Goal: Task Accomplishment & Management: Complete application form

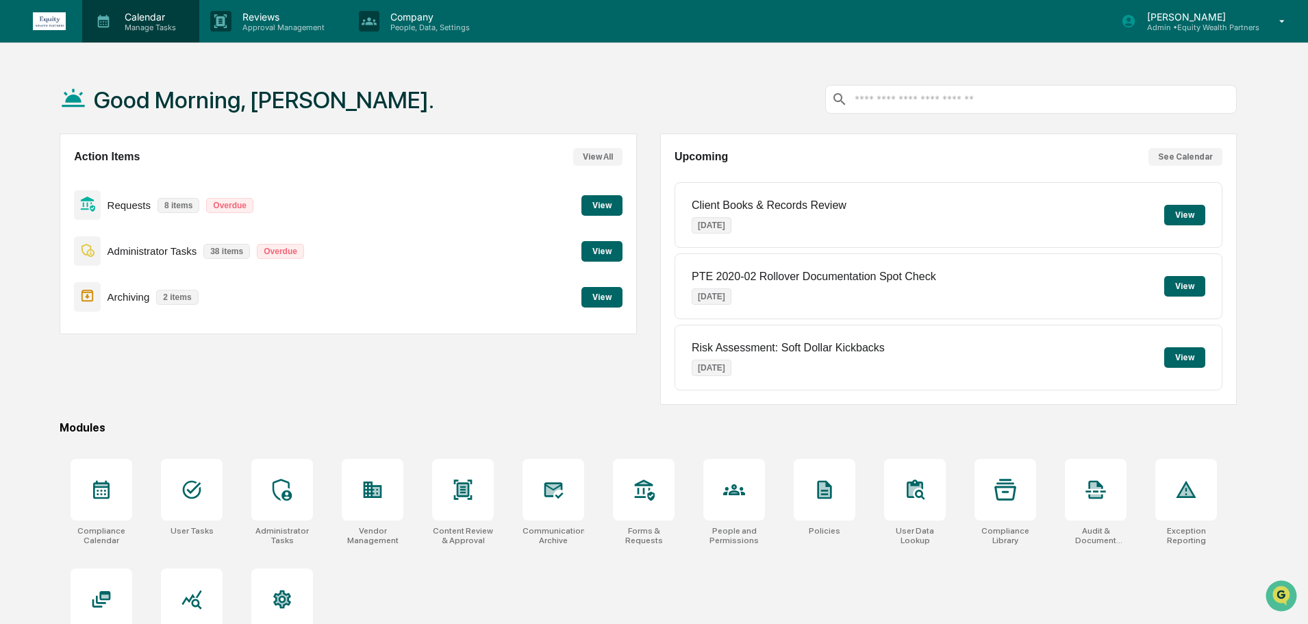
click at [161, 21] on p "Calendar" at bounding box center [148, 17] width 69 height 12
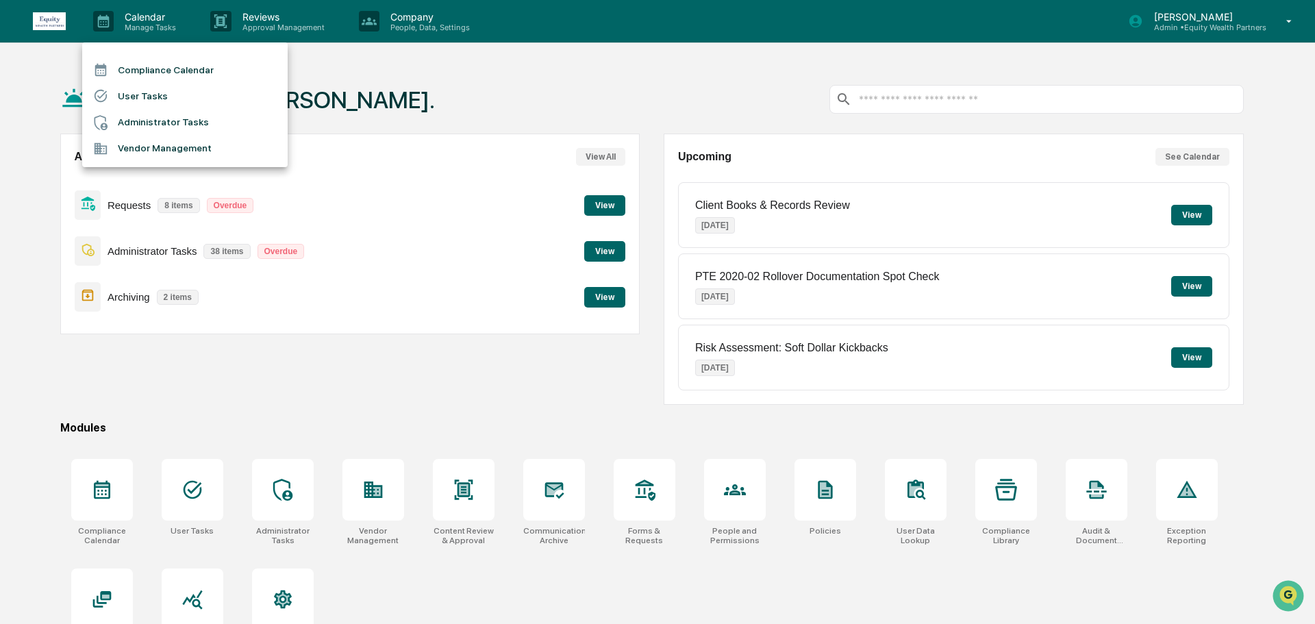
click at [173, 153] on li "Vendor Management" at bounding box center [184, 149] width 205 height 26
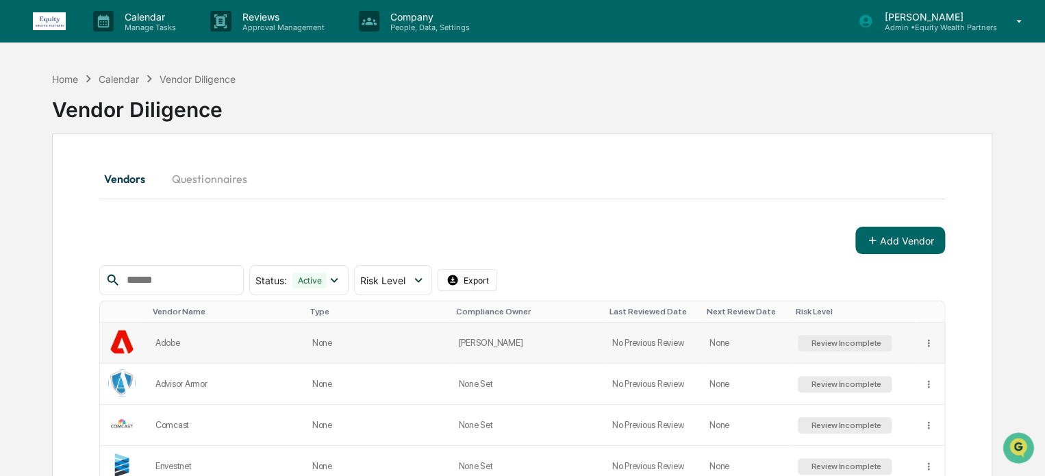
click at [192, 344] on div "Adobe" at bounding box center [225, 343] width 140 height 10
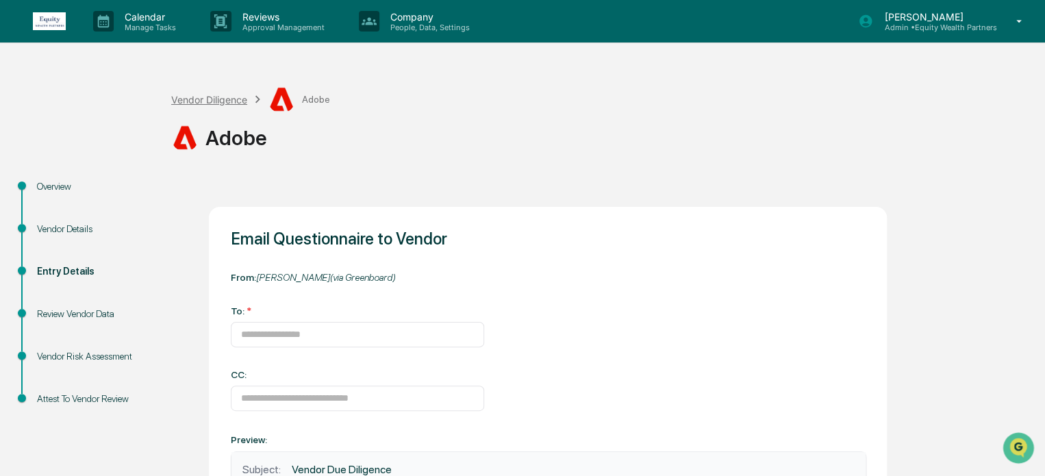
click at [213, 101] on div "Vendor Diligence" at bounding box center [209, 100] width 76 height 12
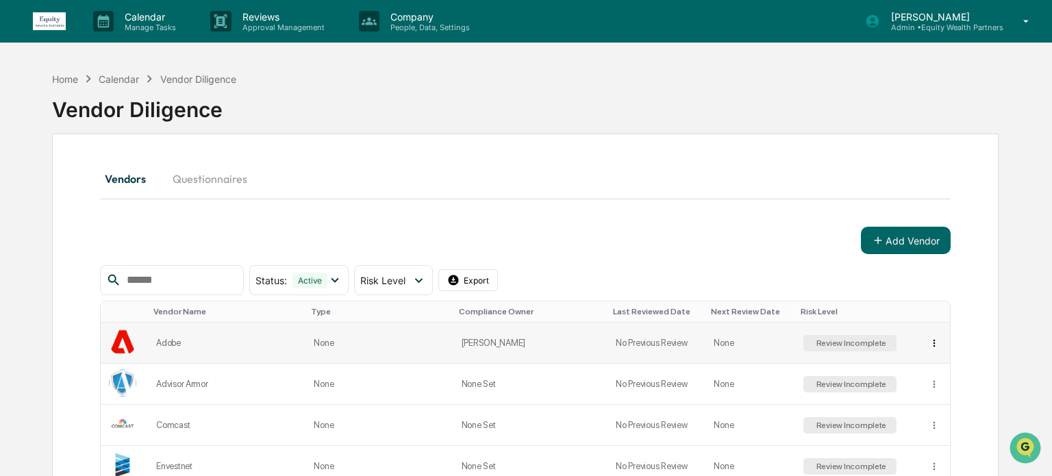
click at [925, 340] on html "Calendar Manage Tasks Reviews Approval Management Company People, Data, Setting…" at bounding box center [526, 238] width 1052 height 476
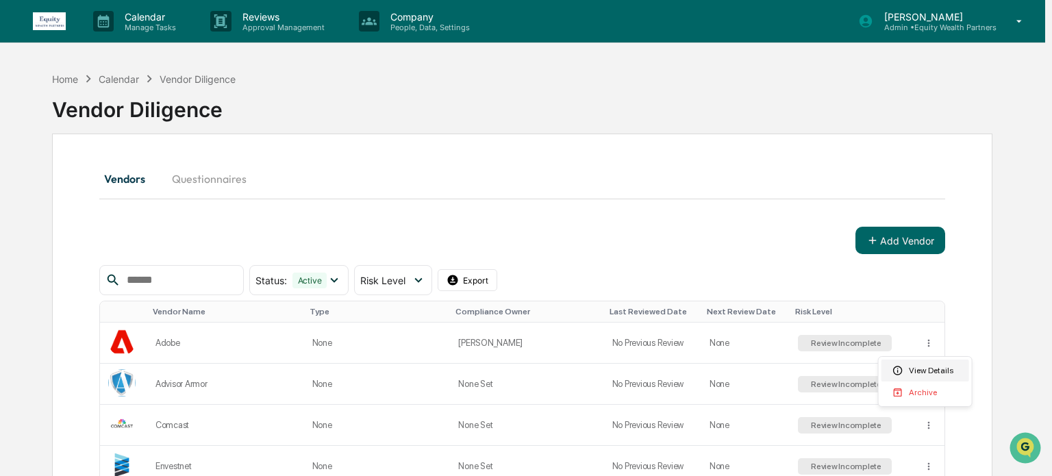
click at [935, 376] on div "View Details" at bounding box center [925, 371] width 88 height 22
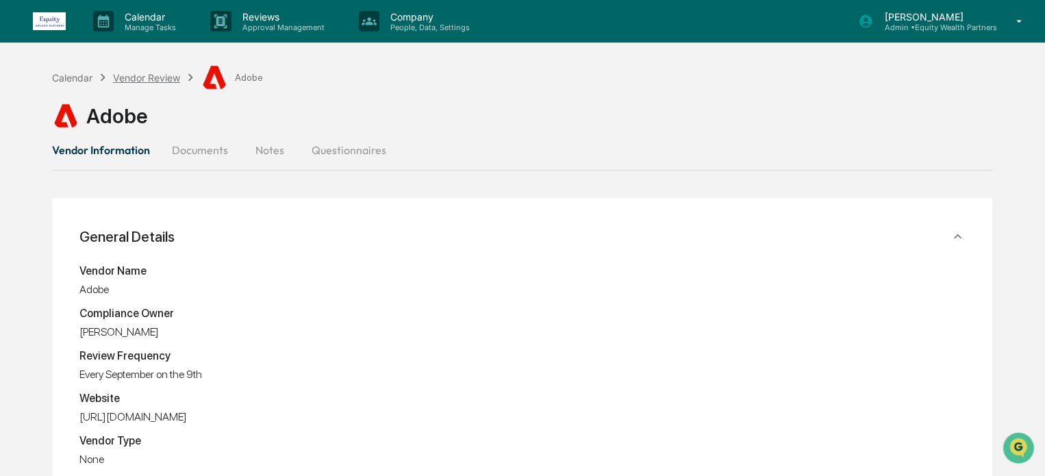
click at [148, 73] on div "Vendor Review" at bounding box center [146, 78] width 67 height 12
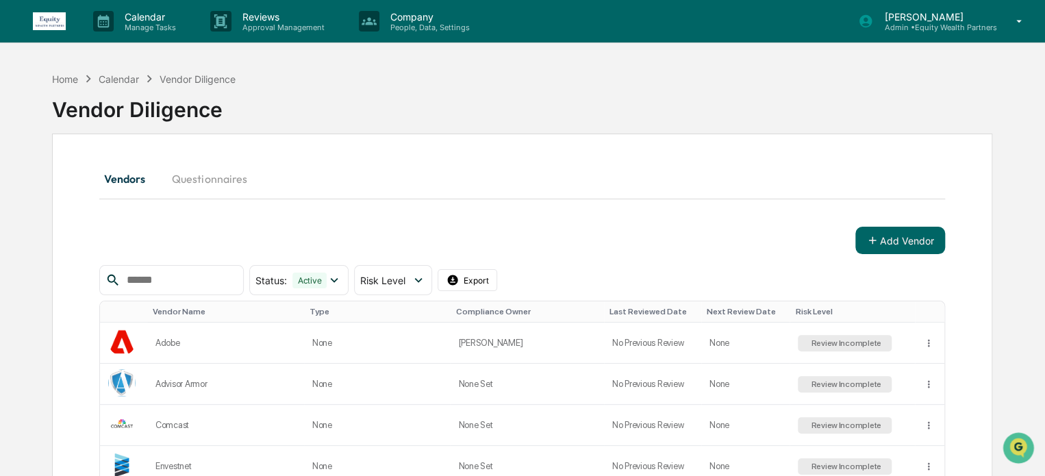
scroll to position [228, 0]
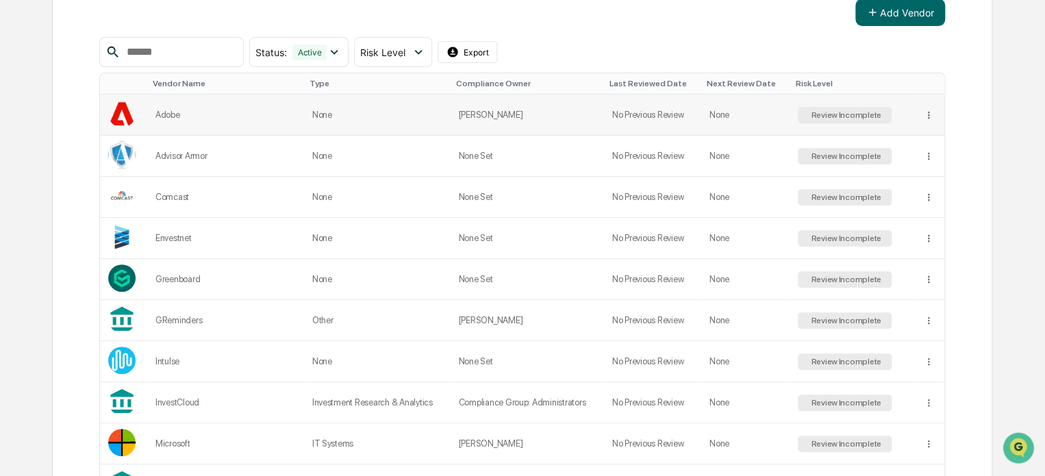
click at [838, 114] on div "Review Incomplete" at bounding box center [844, 115] width 73 height 10
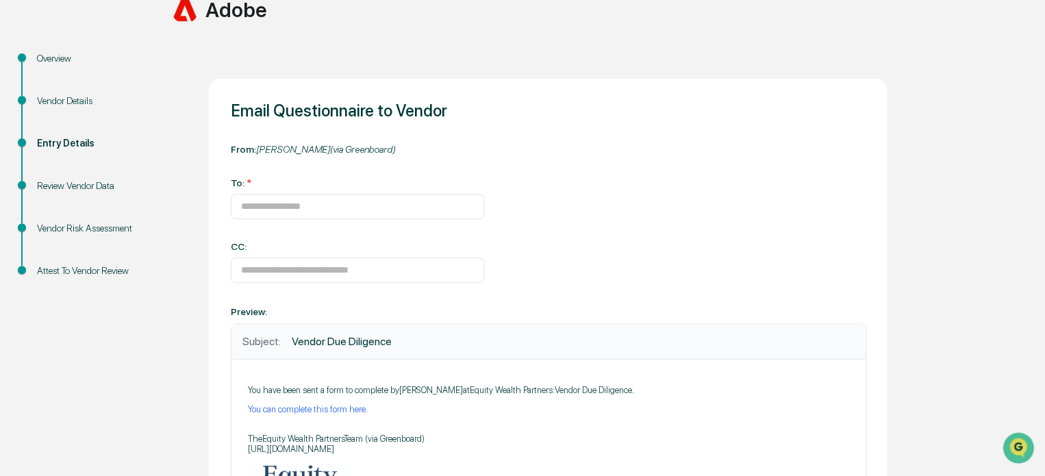
scroll to position [95, 0]
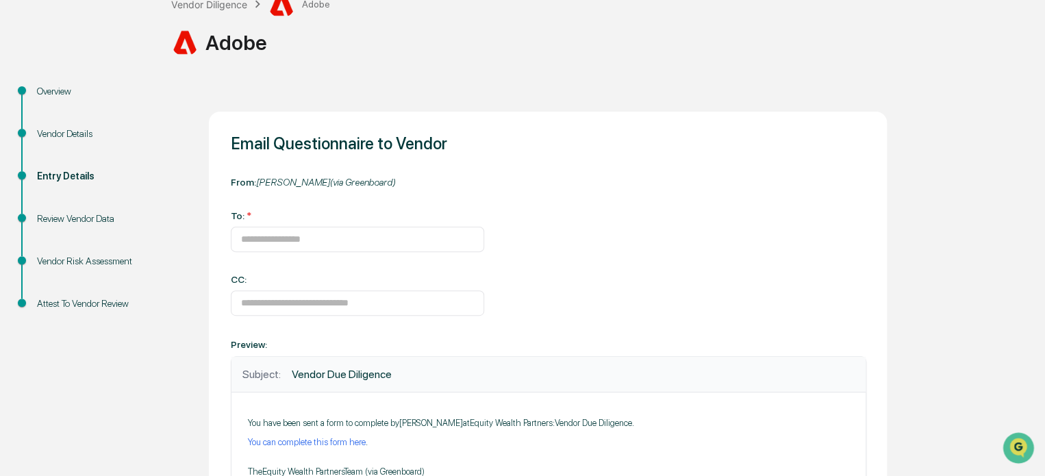
click at [84, 221] on div "Review Vendor Data" at bounding box center [93, 219] width 112 height 14
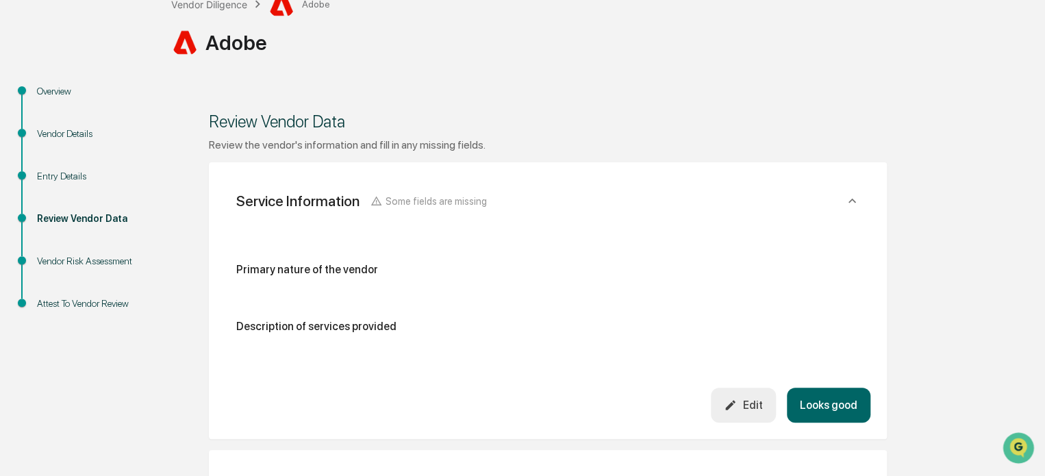
click at [71, 136] on div "Vendor Details" at bounding box center [93, 134] width 112 height 14
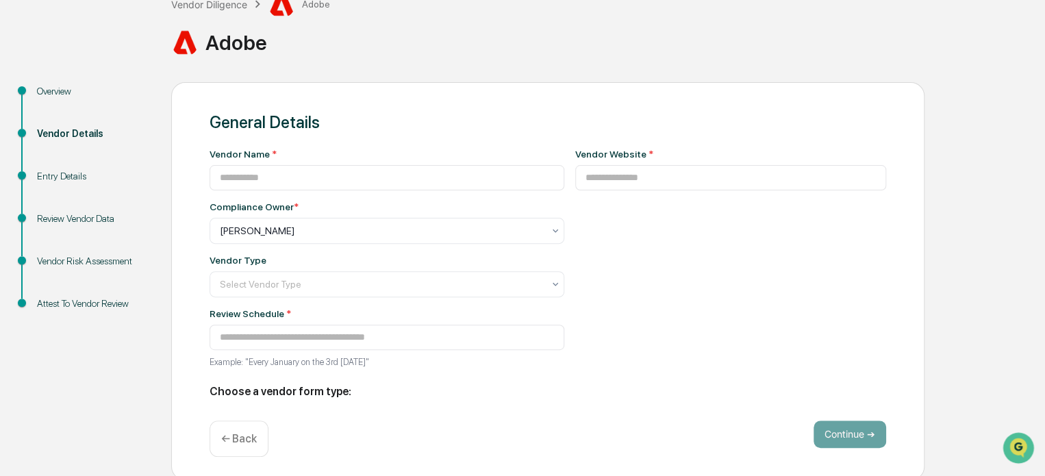
type input "*****"
type input "**********"
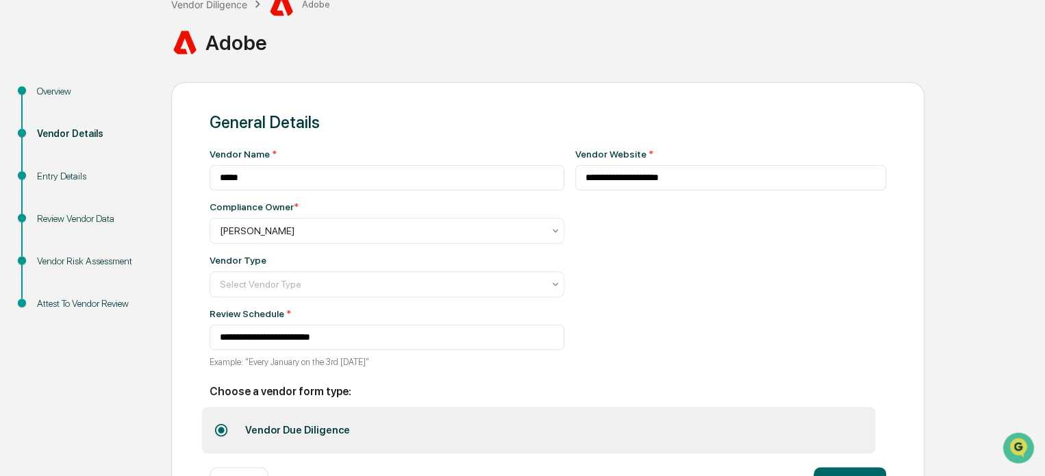
click at [47, 88] on div "Overview" at bounding box center [93, 91] width 112 height 14
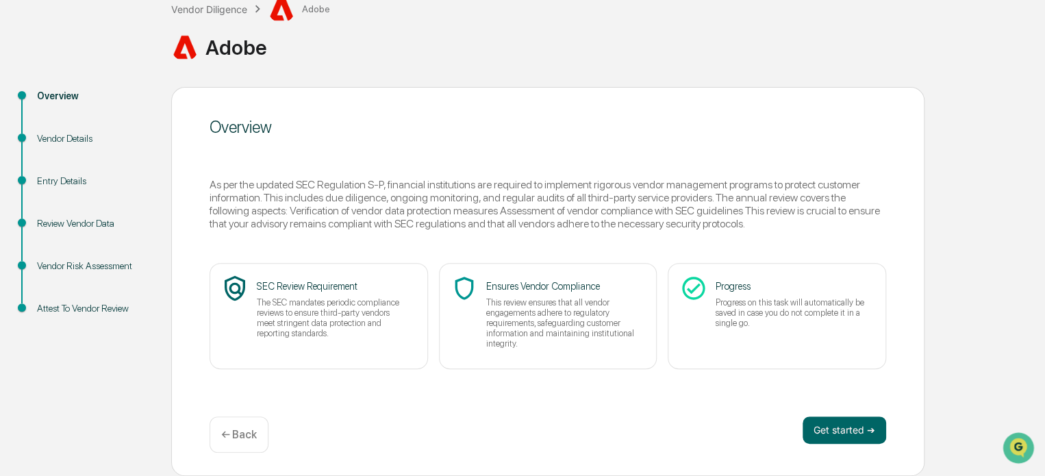
scroll to position [90, 0]
click at [857, 434] on button "Get started ➔" at bounding box center [845, 430] width 84 height 27
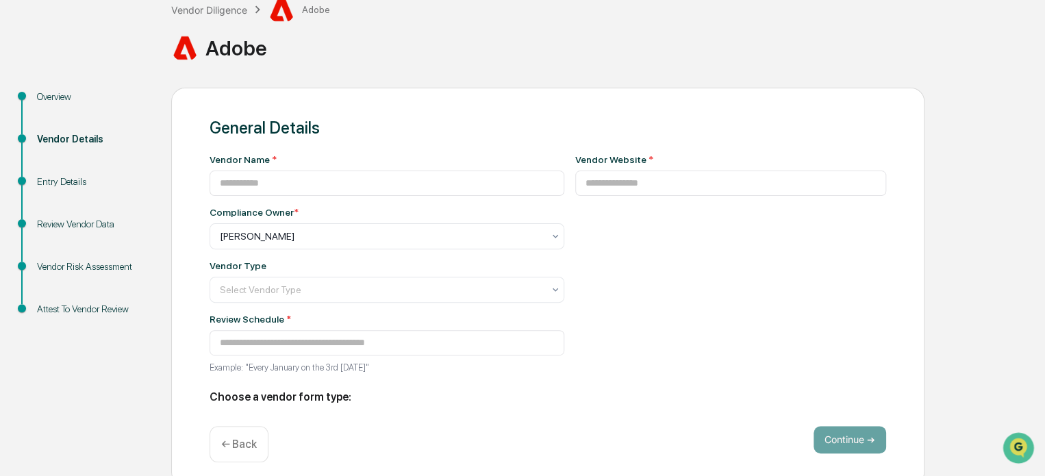
type input "*****"
type input "**********"
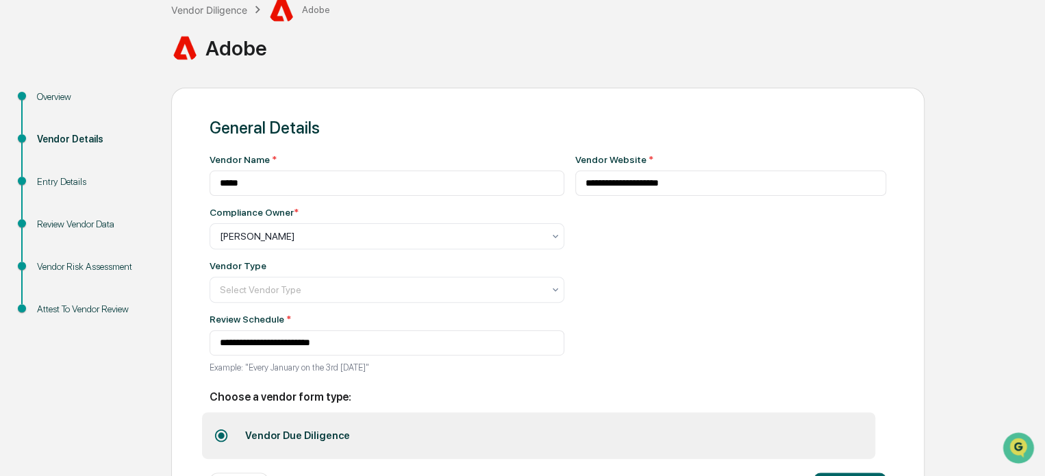
scroll to position [149, 0]
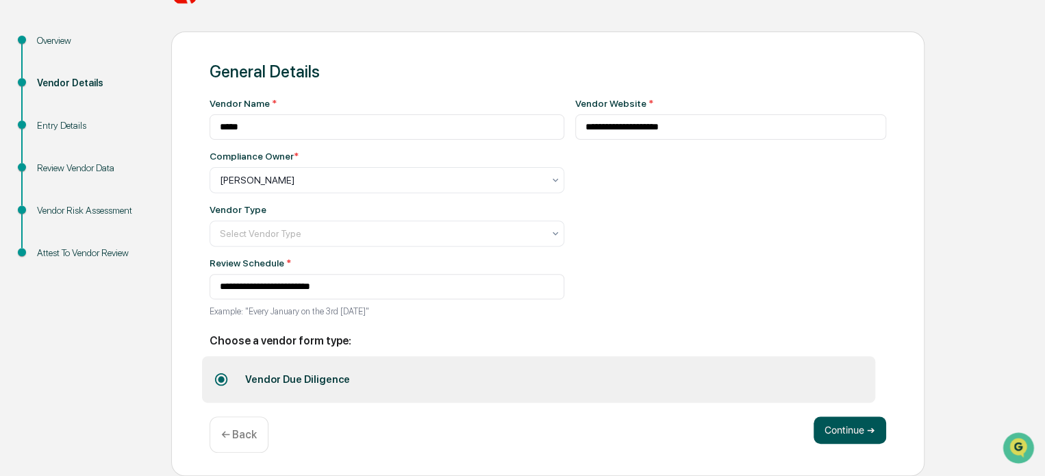
click at [855, 435] on button "Continue ➔" at bounding box center [850, 429] width 73 height 27
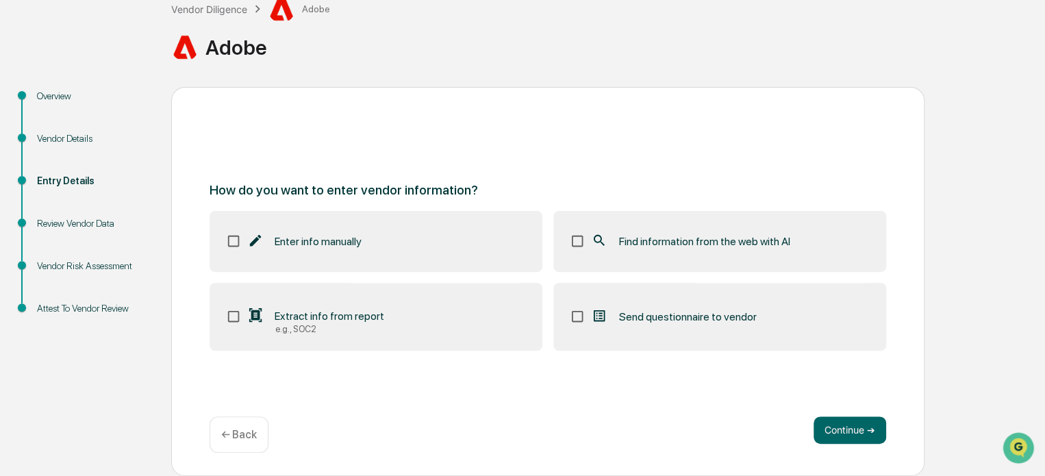
scroll to position [90, 0]
click at [849, 427] on button "Continue ➔" at bounding box center [850, 430] width 73 height 27
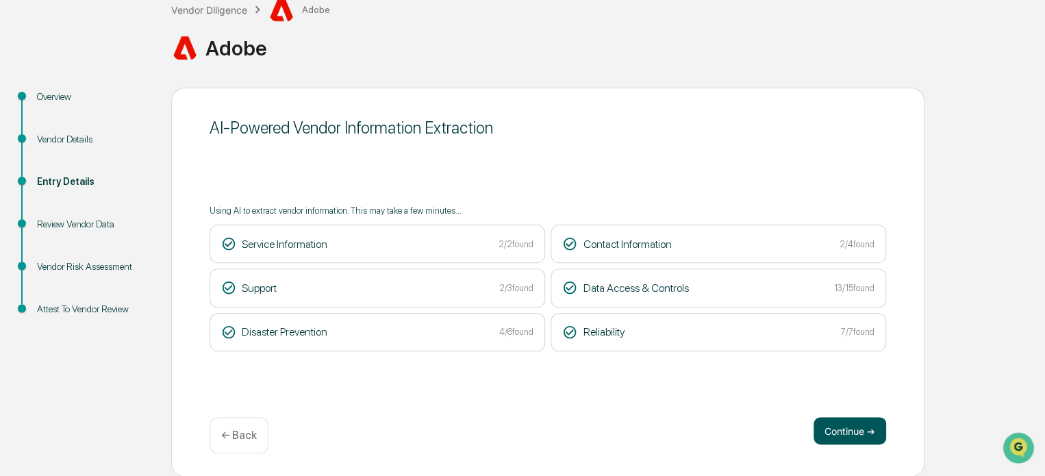
click at [855, 431] on button "Continue ➔" at bounding box center [850, 430] width 73 height 27
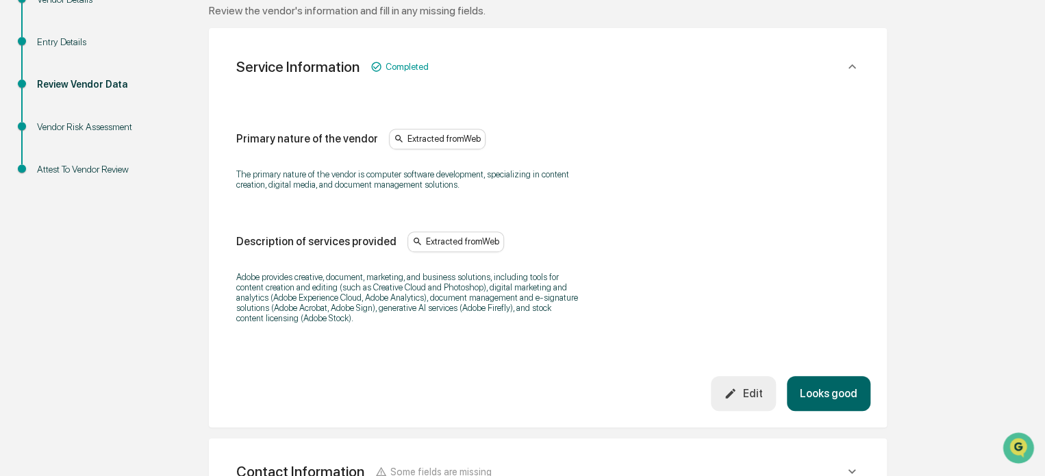
scroll to position [203, 0]
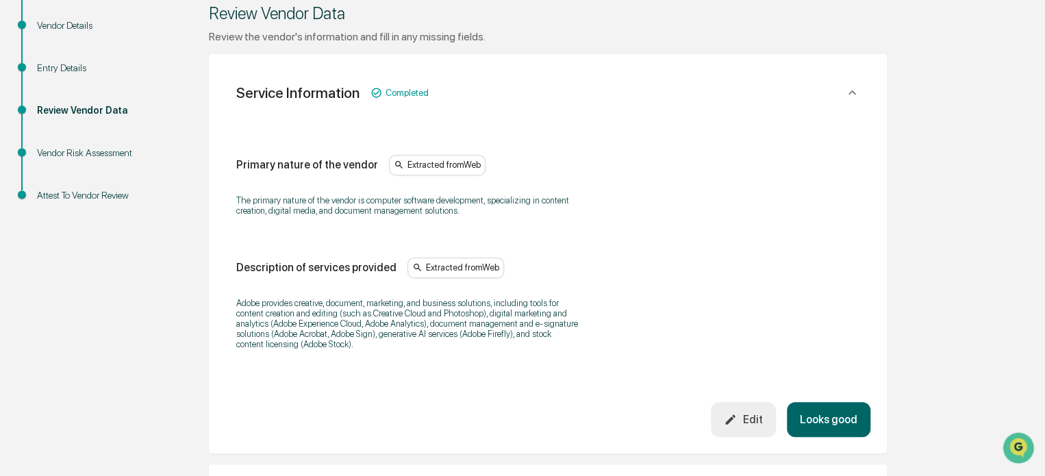
click at [836, 421] on button "Looks good" at bounding box center [829, 419] width 84 height 35
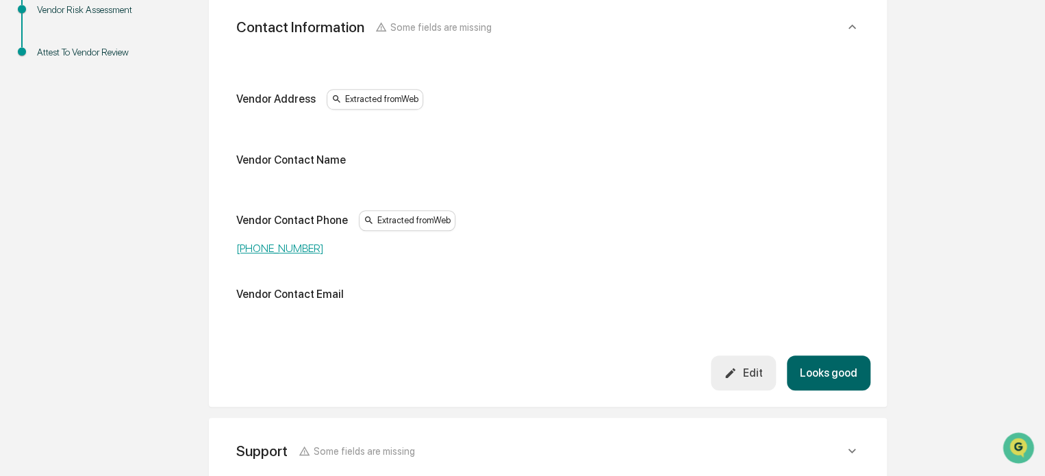
scroll to position [486, 0]
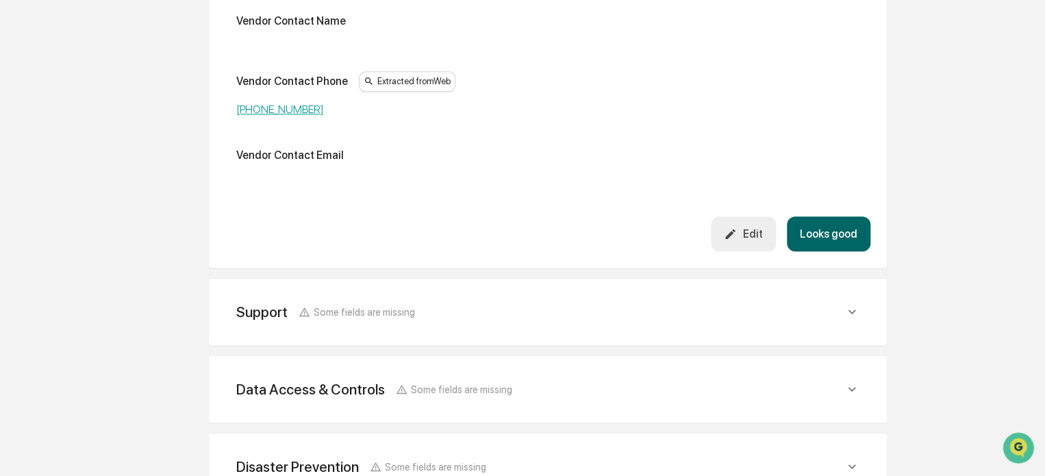
click at [843, 233] on button "Looks good" at bounding box center [829, 233] width 84 height 35
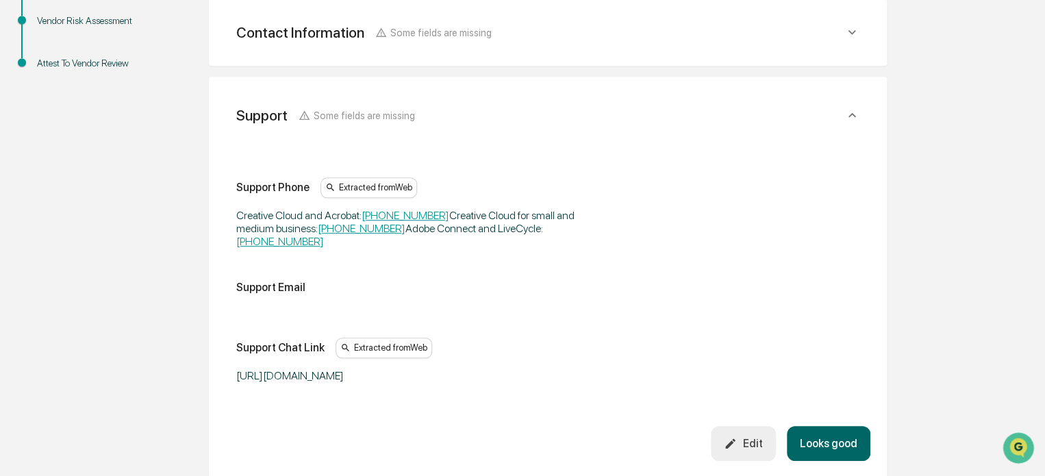
scroll to position [334, 0]
click at [833, 444] on button "Looks good" at bounding box center [829, 444] width 84 height 35
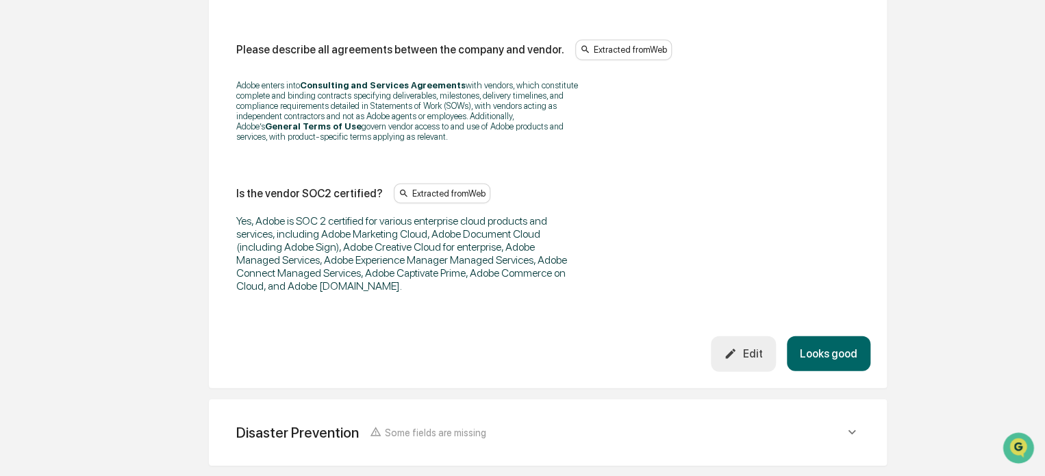
scroll to position [2029, 0]
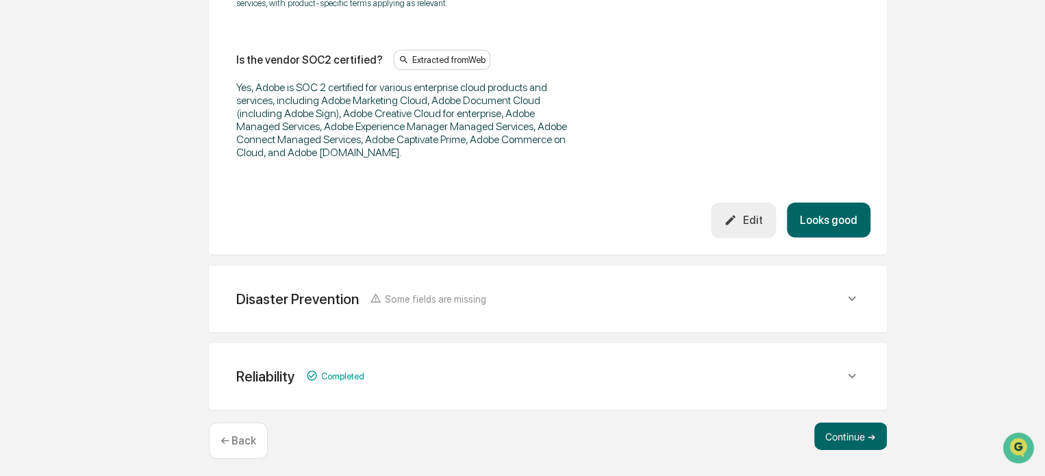
click at [818, 210] on button "Looks good" at bounding box center [829, 220] width 84 height 35
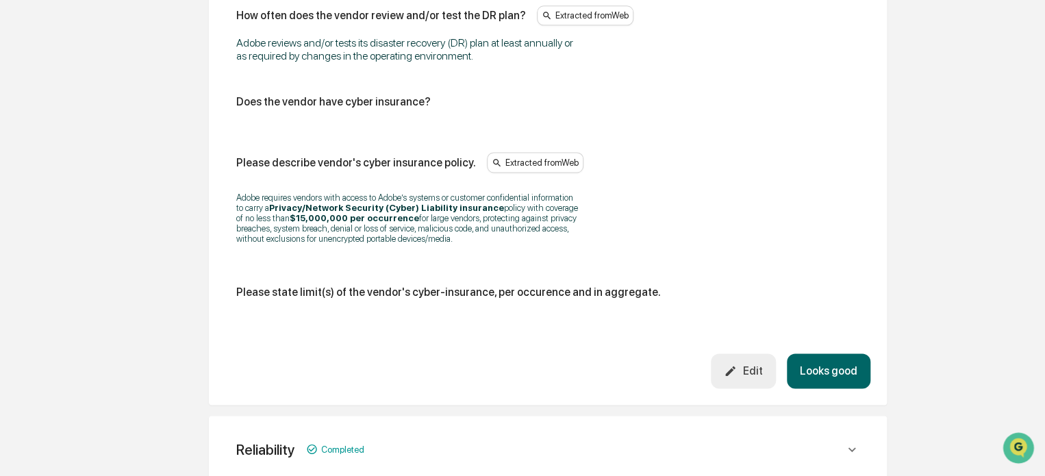
scroll to position [945, 0]
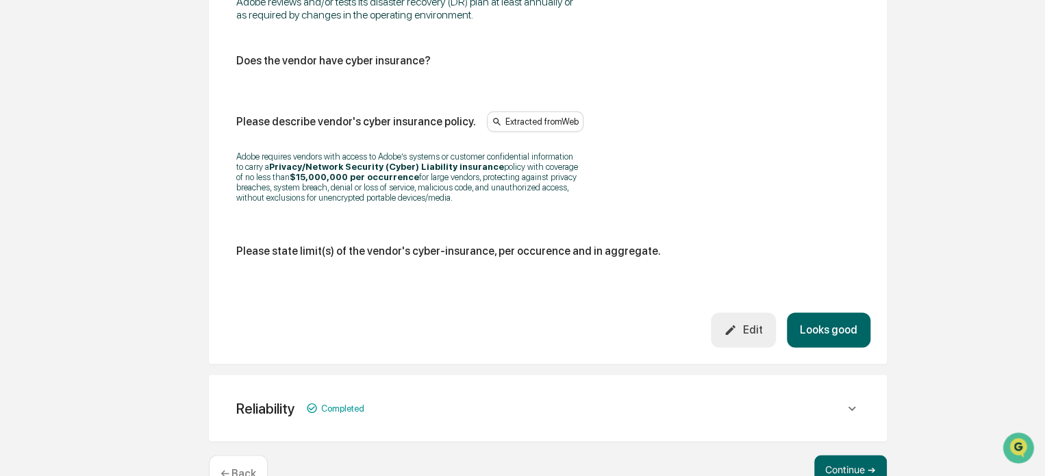
click at [854, 334] on button "Looks good" at bounding box center [829, 329] width 84 height 35
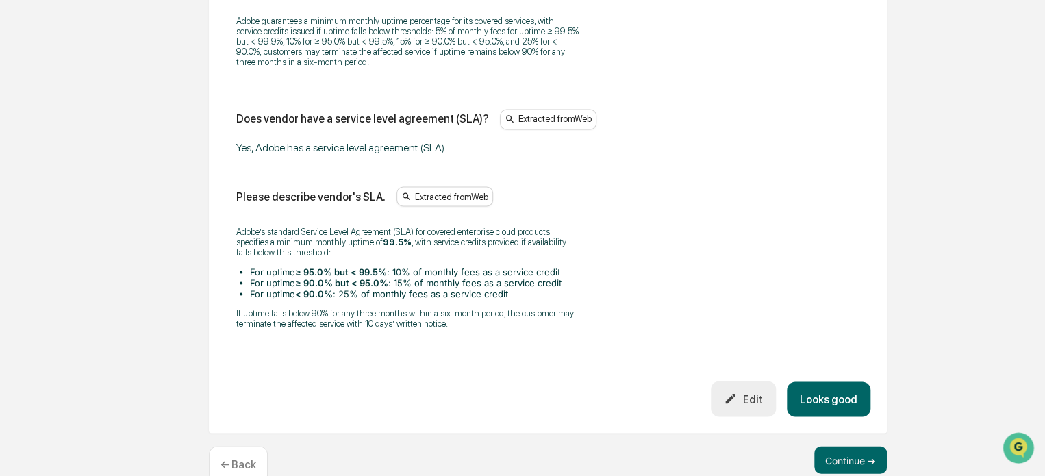
scroll to position [1203, 0]
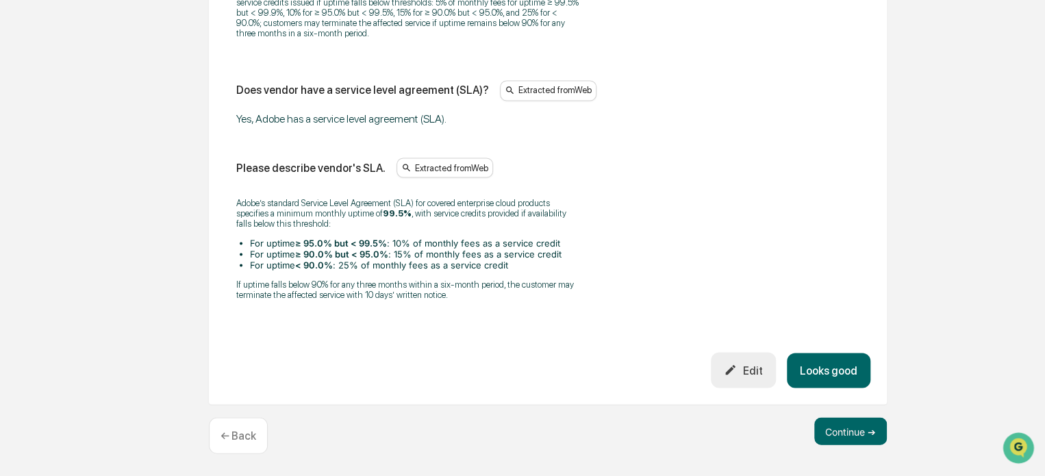
click at [847, 366] on button "Looks good" at bounding box center [829, 370] width 84 height 35
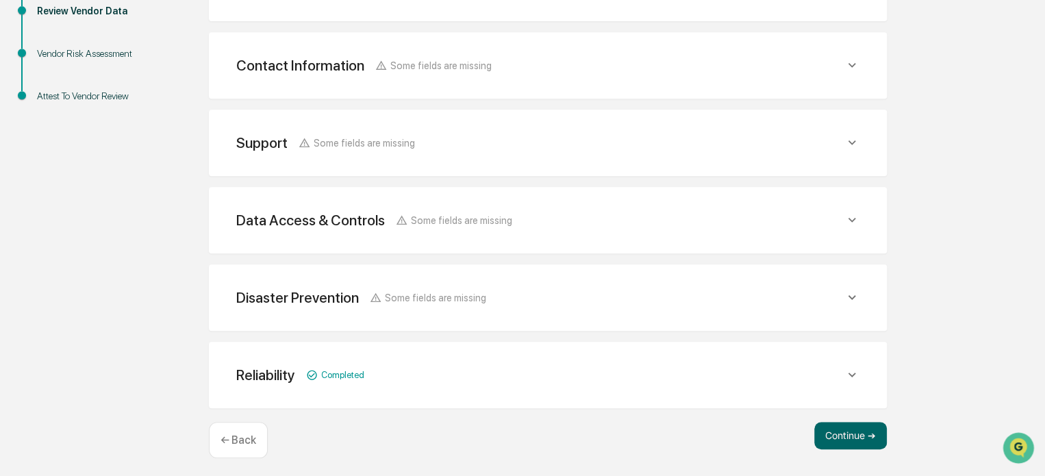
scroll to position [306, 0]
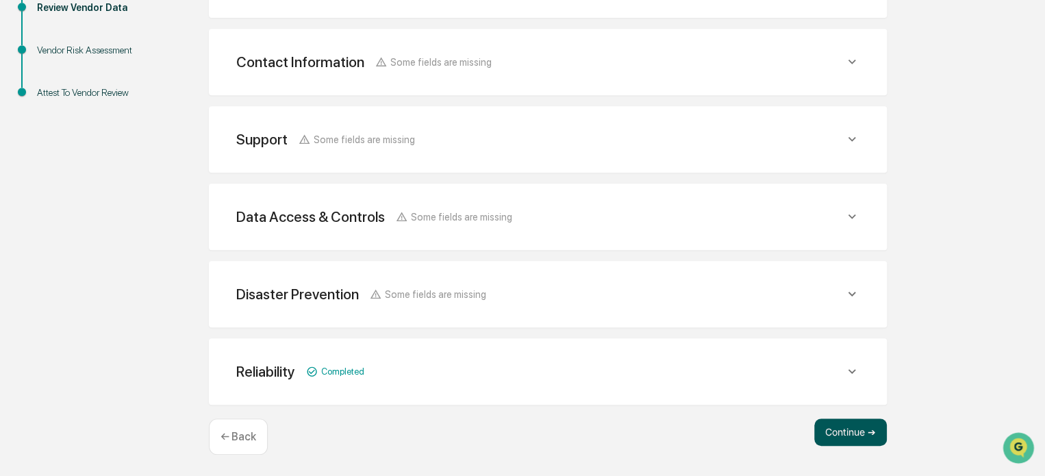
click at [868, 435] on button "Continue ➔" at bounding box center [850, 431] width 73 height 27
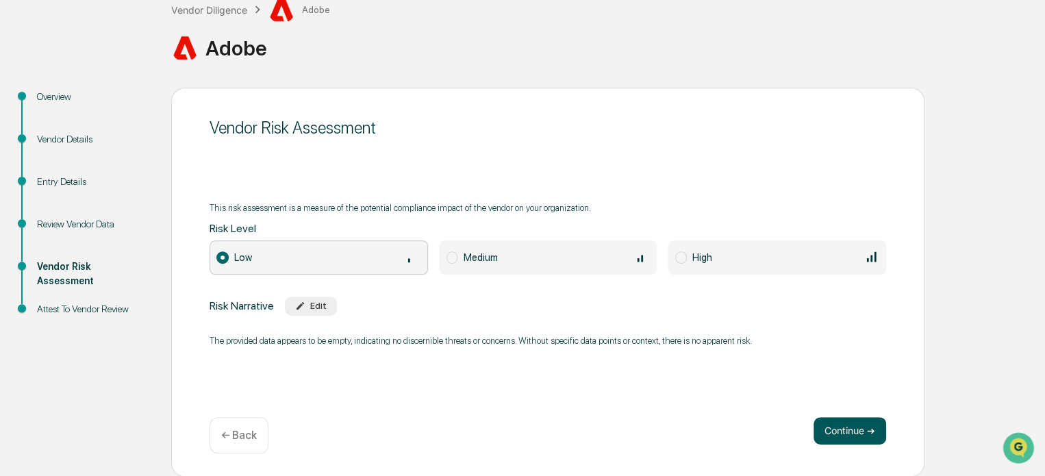
click at [841, 429] on button "Continue ➔" at bounding box center [850, 430] width 73 height 27
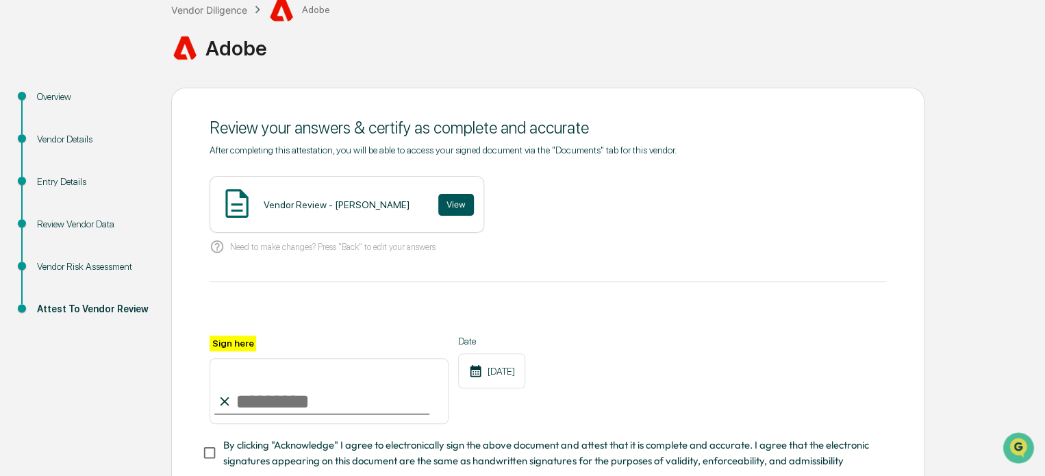
click at [439, 205] on button "View" at bounding box center [456, 205] width 36 height 22
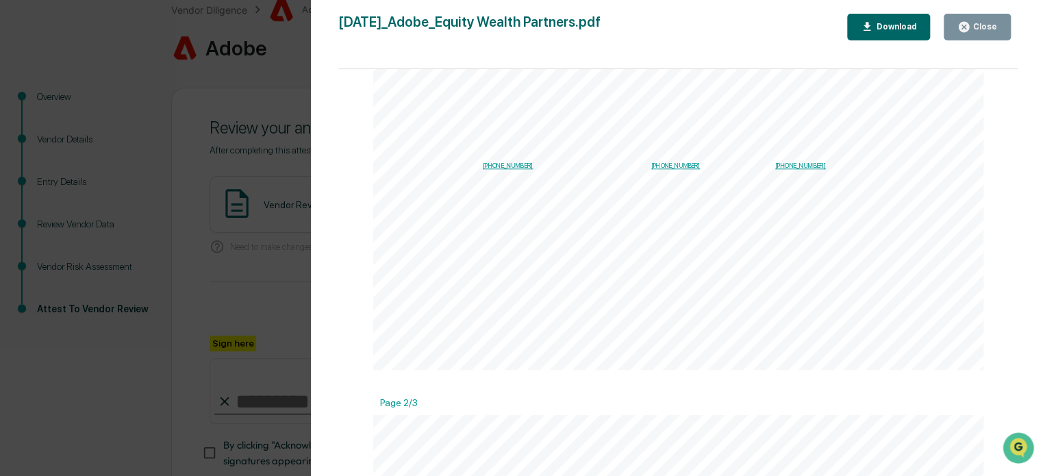
scroll to position [0, 0]
click at [969, 31] on icon "button" at bounding box center [964, 27] width 10 height 10
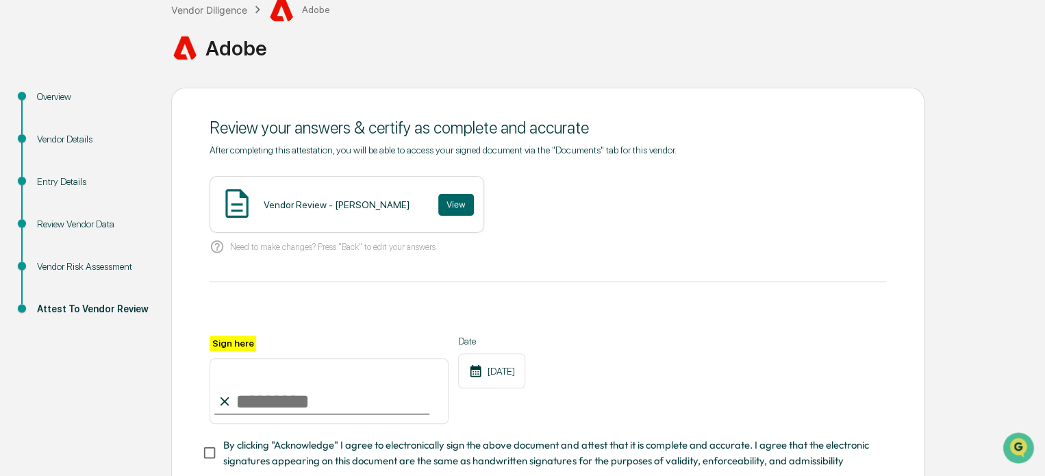
click at [295, 401] on input "Sign here" at bounding box center [329, 391] width 239 height 66
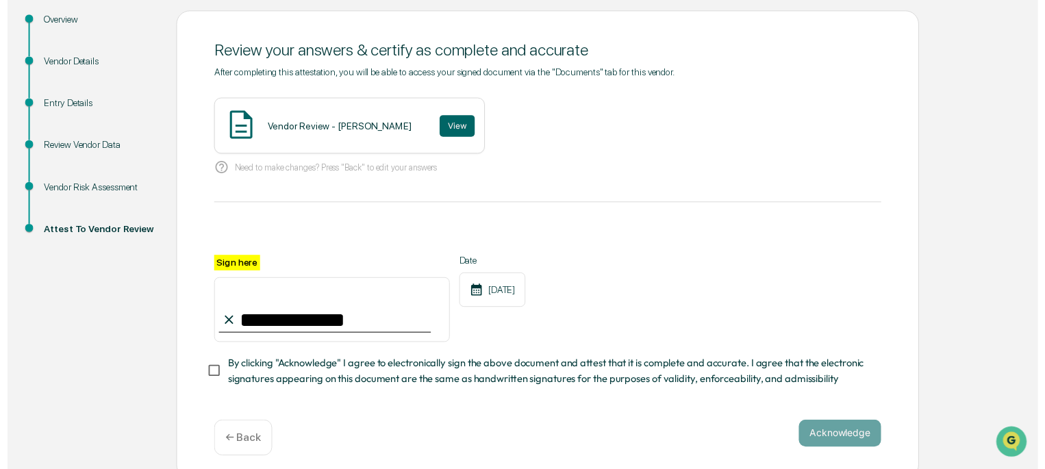
scroll to position [180, 0]
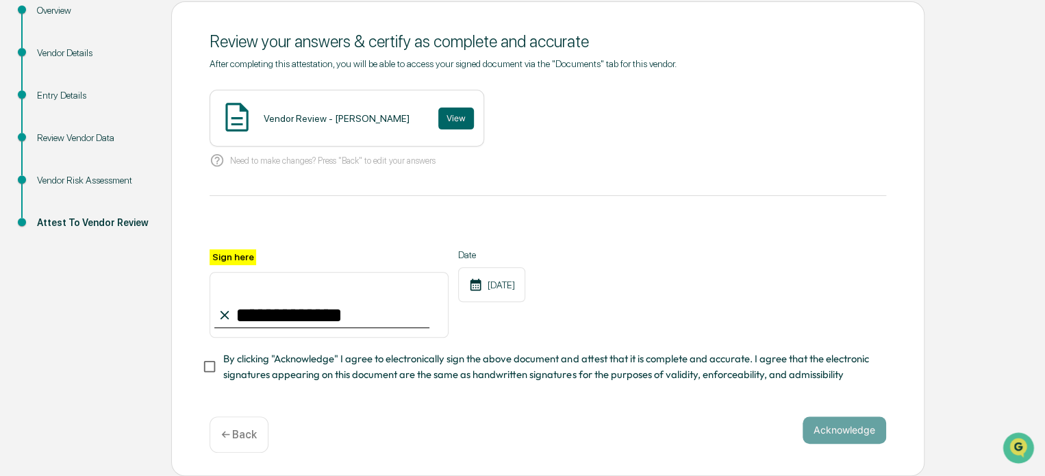
type input "**********"
click at [855, 430] on button "Acknowledge" at bounding box center [845, 429] width 84 height 27
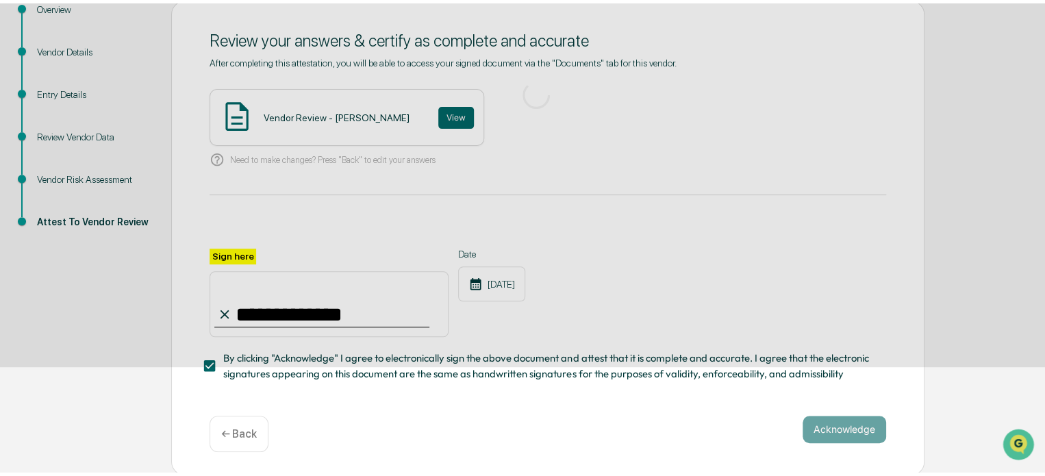
scroll to position [90, 0]
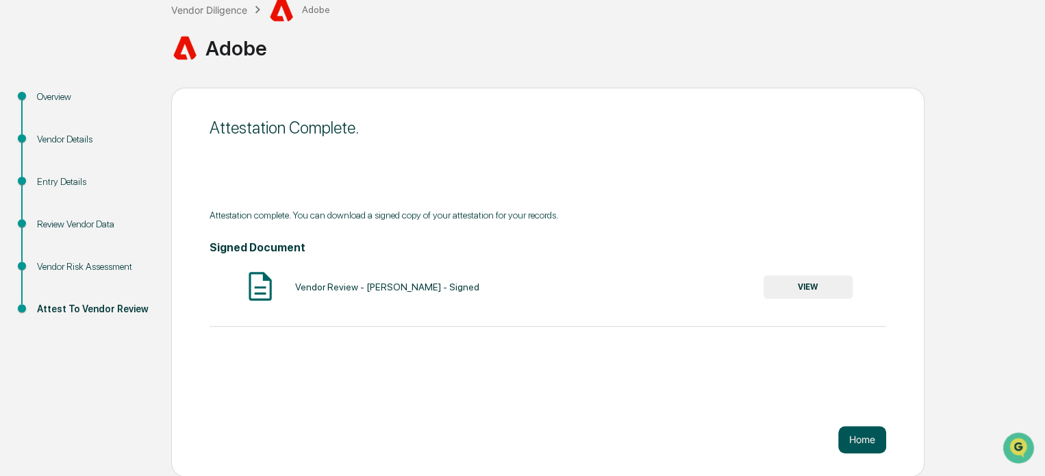
click at [868, 440] on button "Home" at bounding box center [862, 439] width 48 height 27
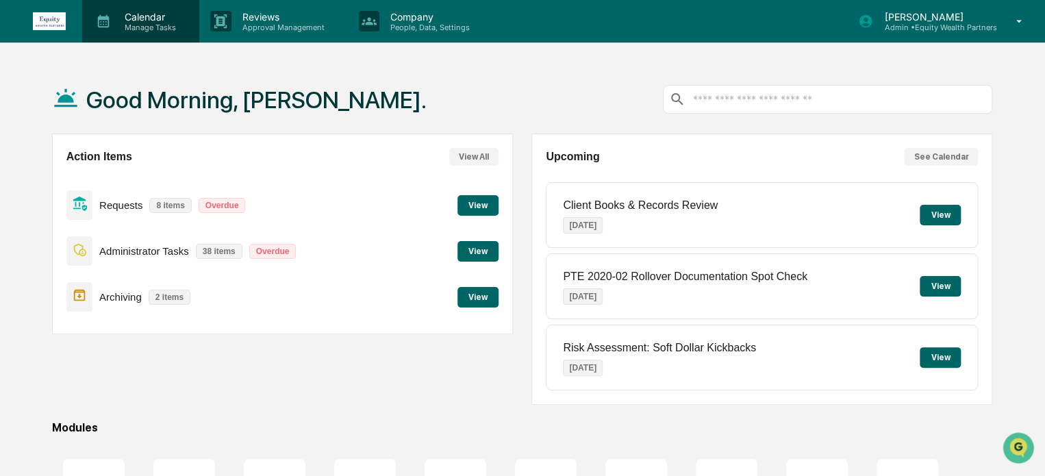
click at [134, 33] on div "Calendar Manage Tasks" at bounding box center [140, 21] width 117 height 42
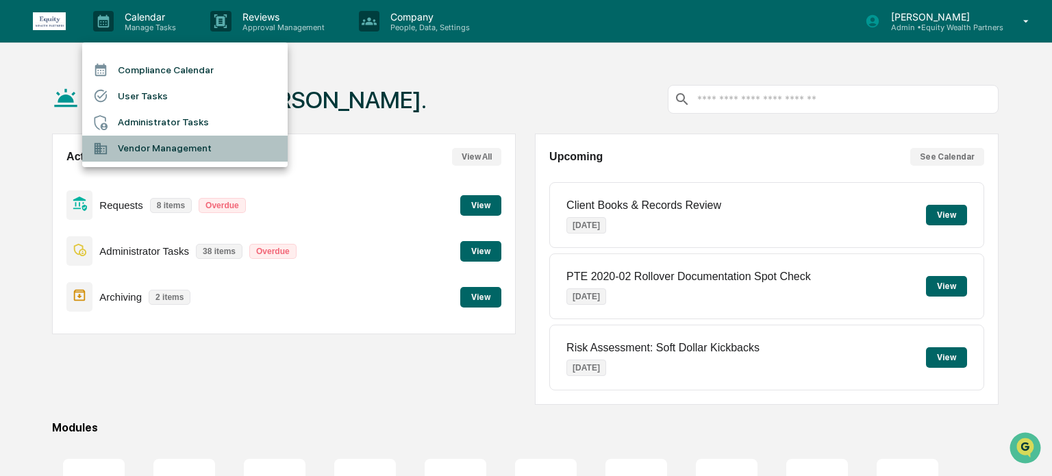
click at [142, 145] on li "Vendor Management" at bounding box center [184, 149] width 205 height 26
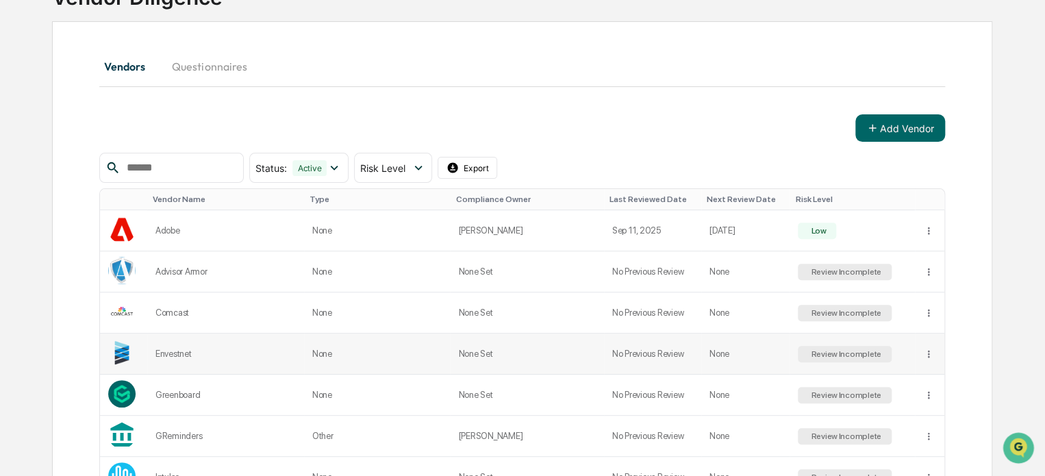
scroll to position [114, 0]
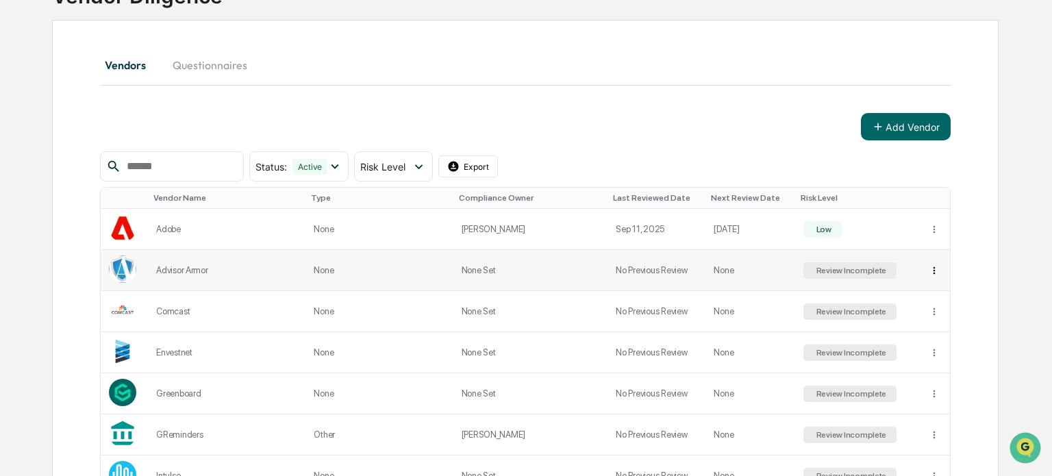
click at [927, 264] on html "Calendar Manage Tasks Reviews Approval Management Company People, Data, Setting…" at bounding box center [526, 124] width 1052 height 476
click at [828, 274] on html "Calendar Manage Tasks Reviews Approval Management Company People, Data, Setting…" at bounding box center [526, 124] width 1052 height 476
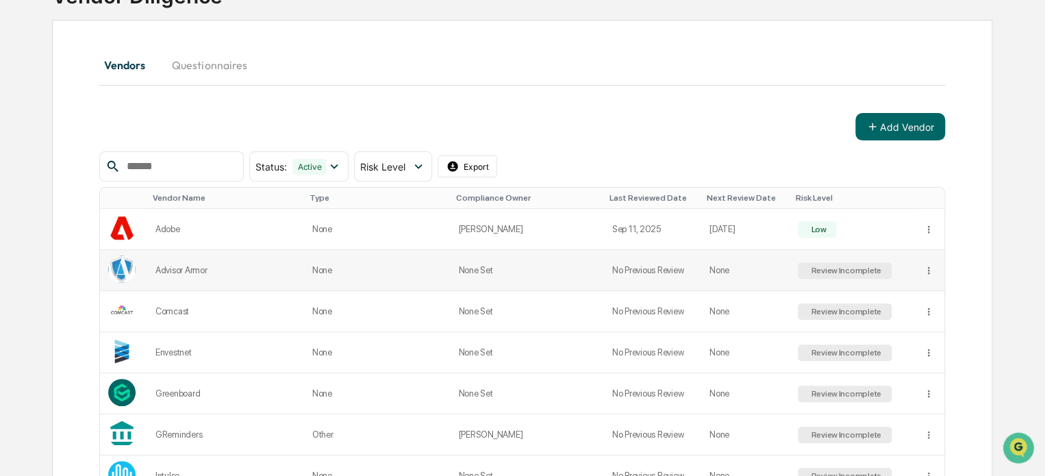
click at [825, 268] on div "Review Incomplete" at bounding box center [844, 271] width 73 height 10
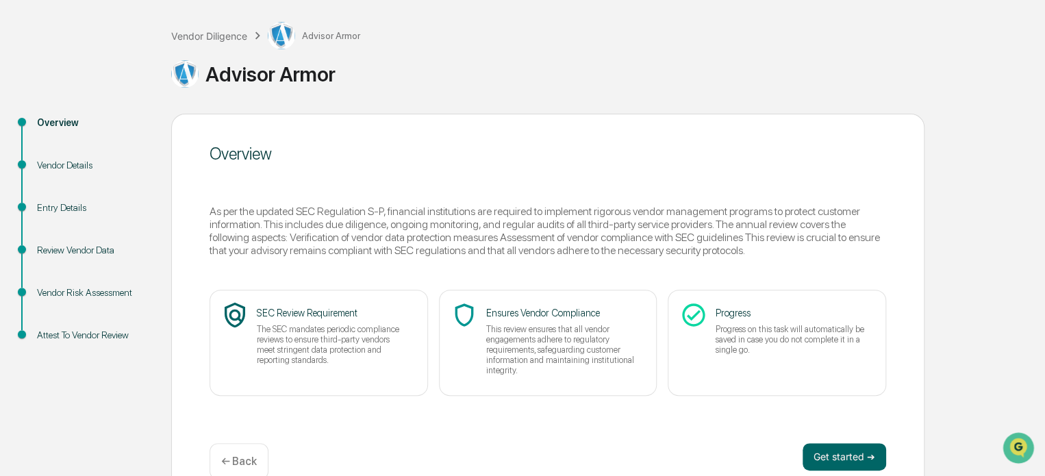
scroll to position [90, 0]
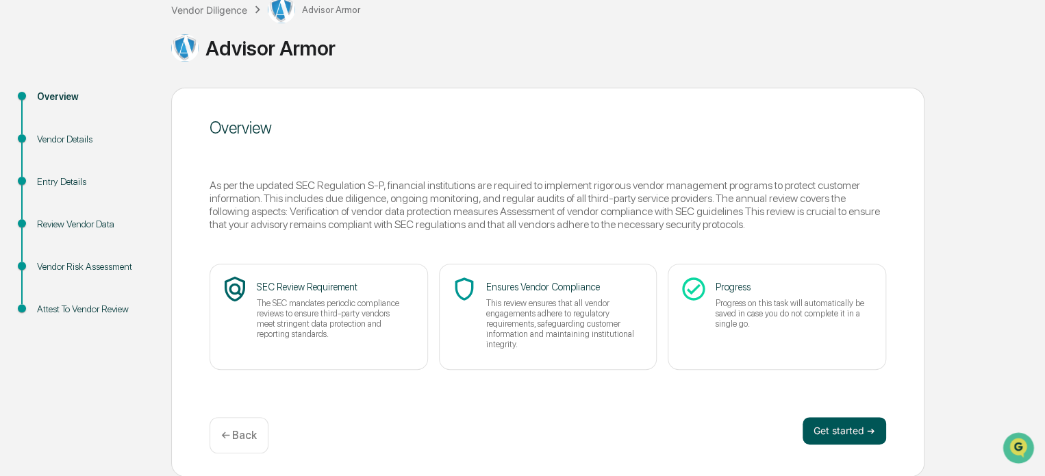
click at [874, 422] on button "Get started ➔" at bounding box center [845, 430] width 84 height 27
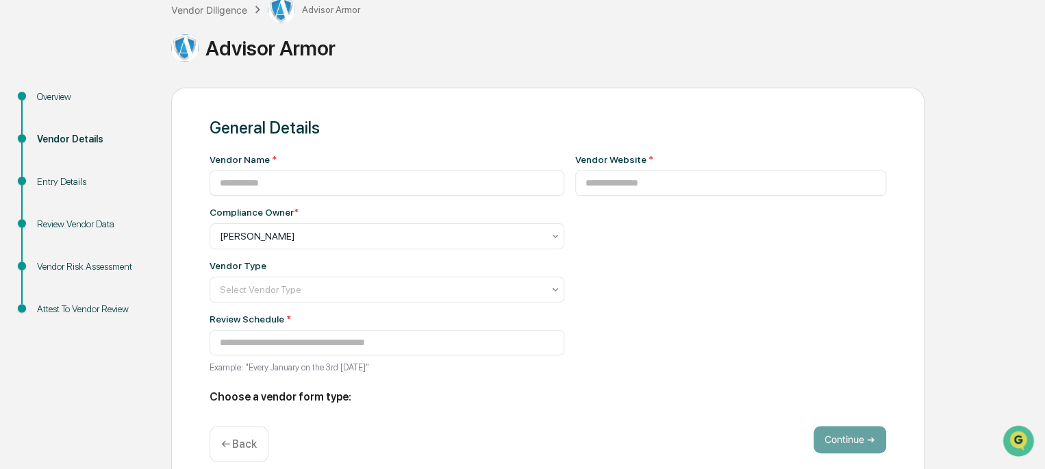
type input "**********"
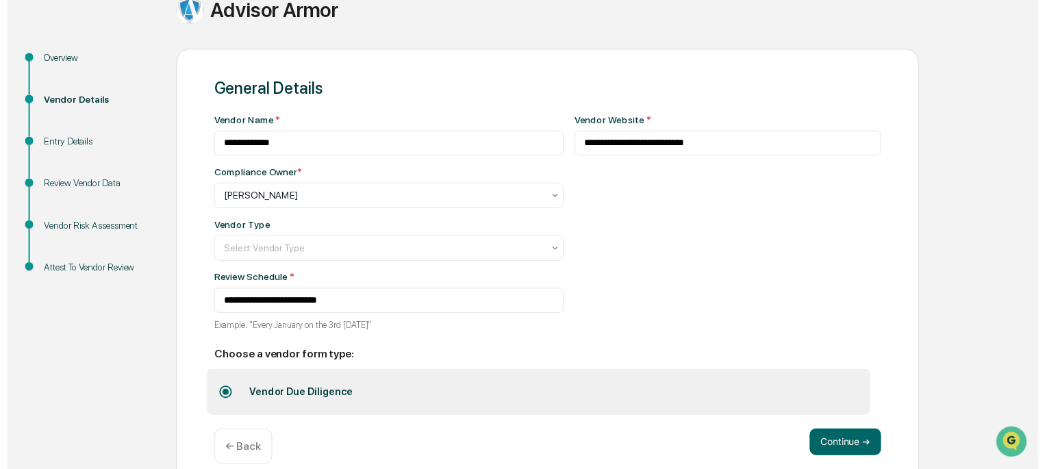
scroll to position [149, 0]
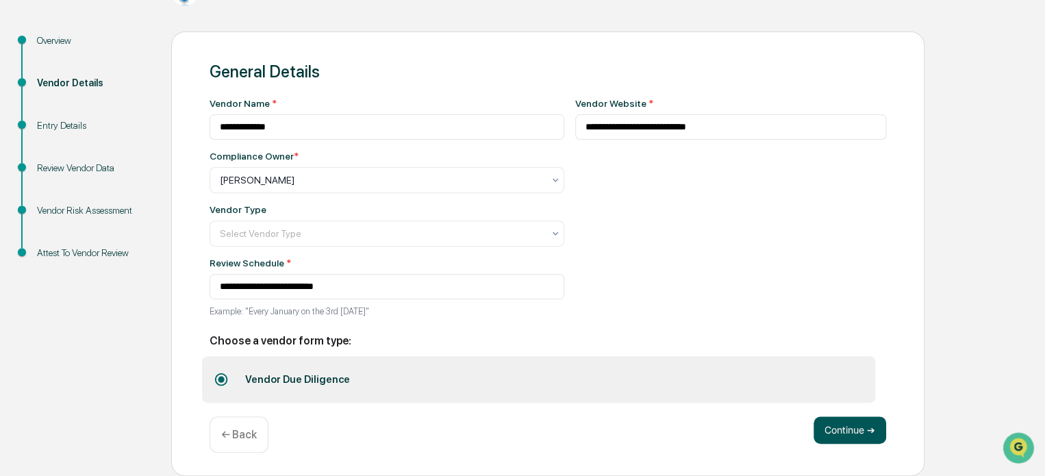
click at [862, 434] on button "Continue ➔" at bounding box center [850, 429] width 73 height 27
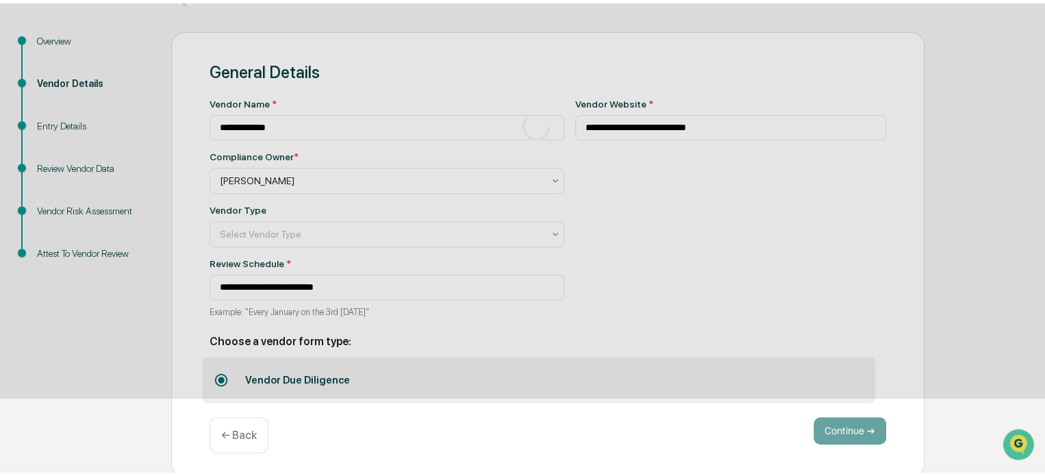
scroll to position [90, 0]
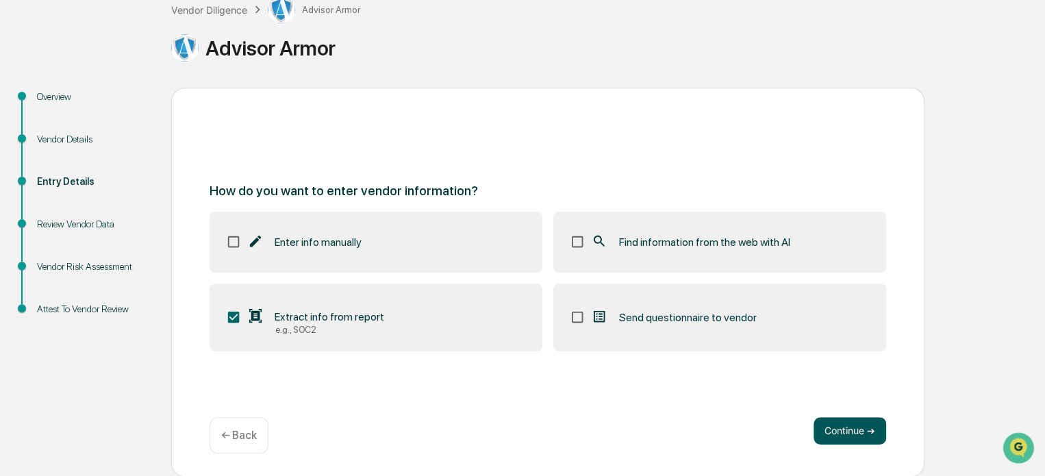
click at [848, 429] on button "Continue ➔" at bounding box center [850, 430] width 73 height 27
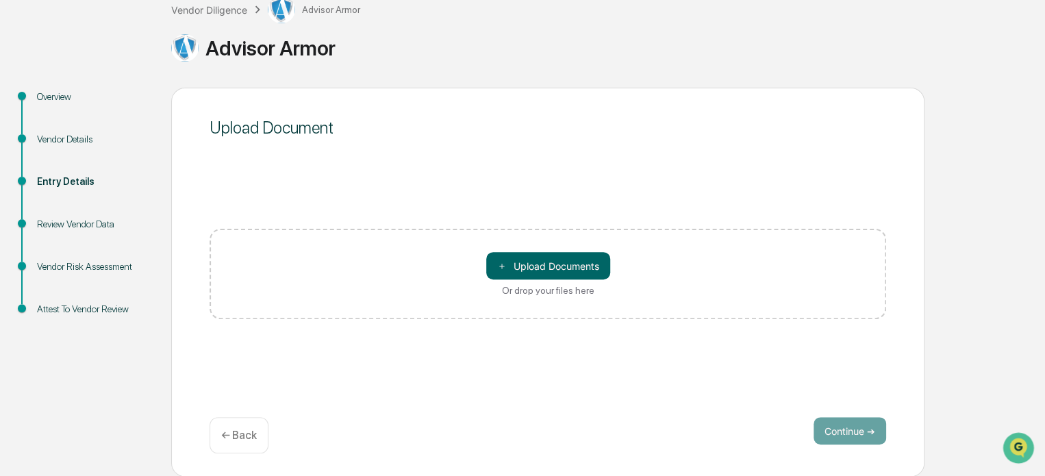
click at [252, 431] on p "← Back" at bounding box center [239, 435] width 36 height 13
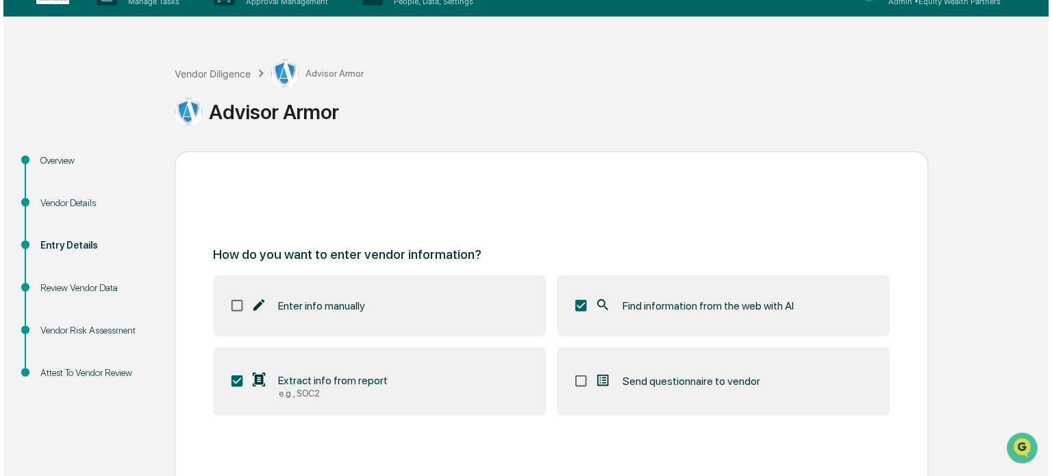
scroll to position [0, 0]
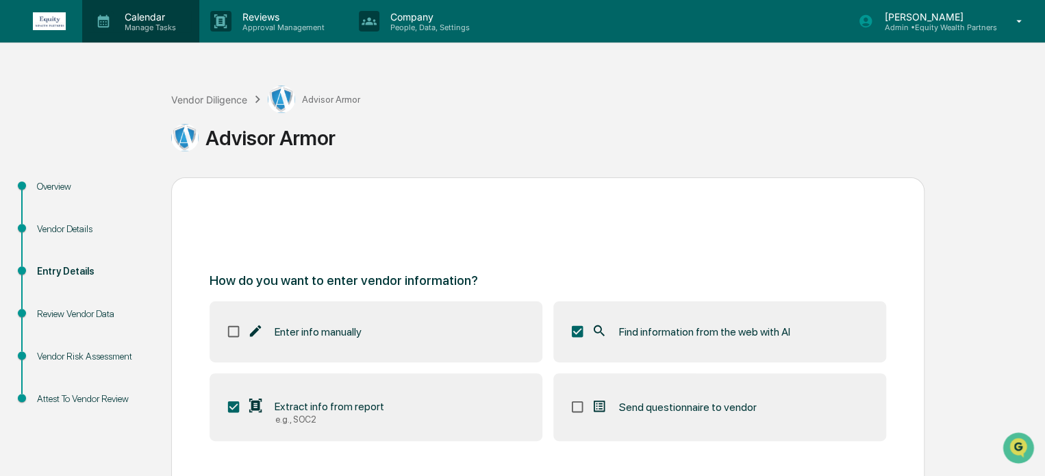
click at [148, 27] on p "Manage Tasks" at bounding box center [148, 28] width 69 height 10
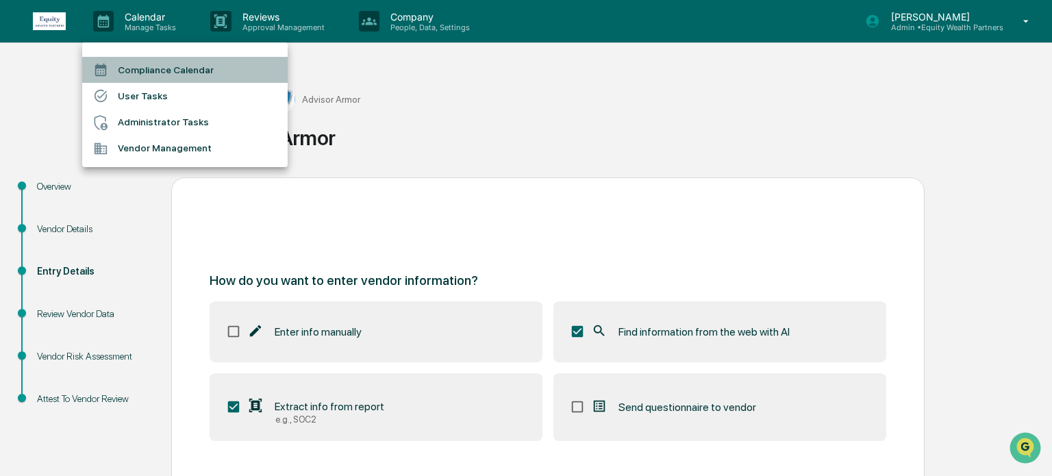
click at [143, 69] on li "Compliance Calendar" at bounding box center [184, 70] width 205 height 26
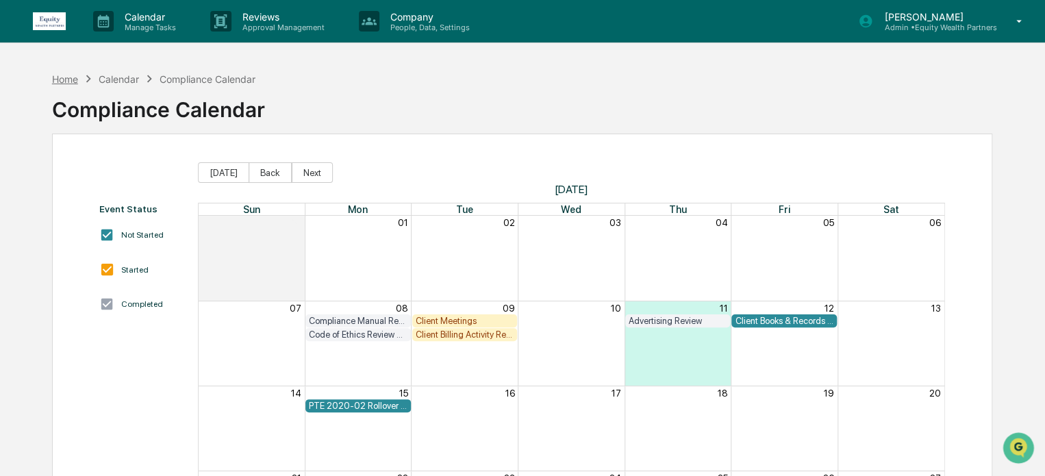
click at [65, 77] on div "Home" at bounding box center [65, 79] width 26 height 12
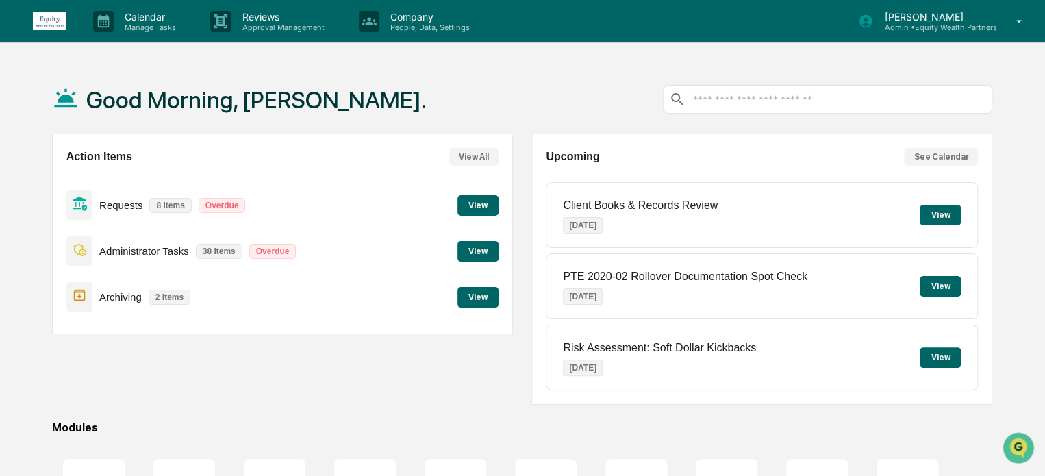
click at [474, 249] on button "View" at bounding box center [478, 251] width 41 height 21
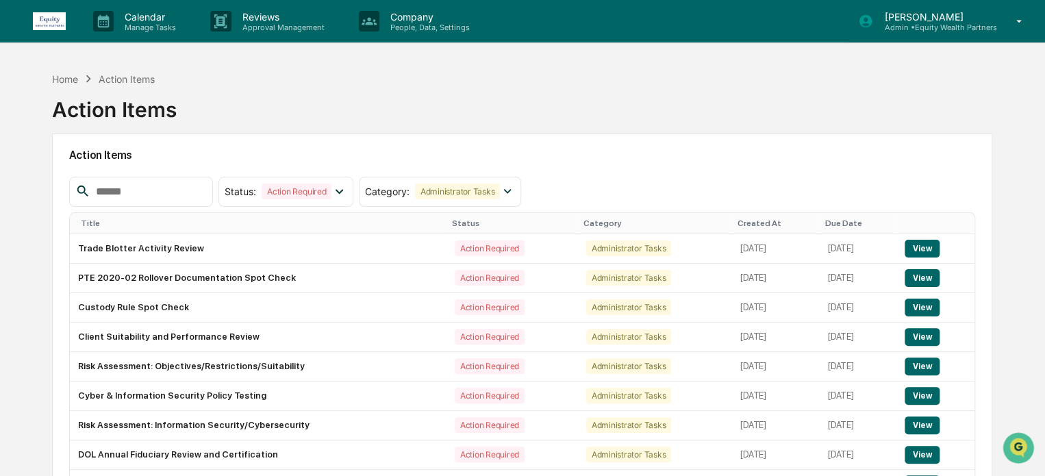
click at [1022, 21] on icon at bounding box center [1019, 21] width 24 height 13
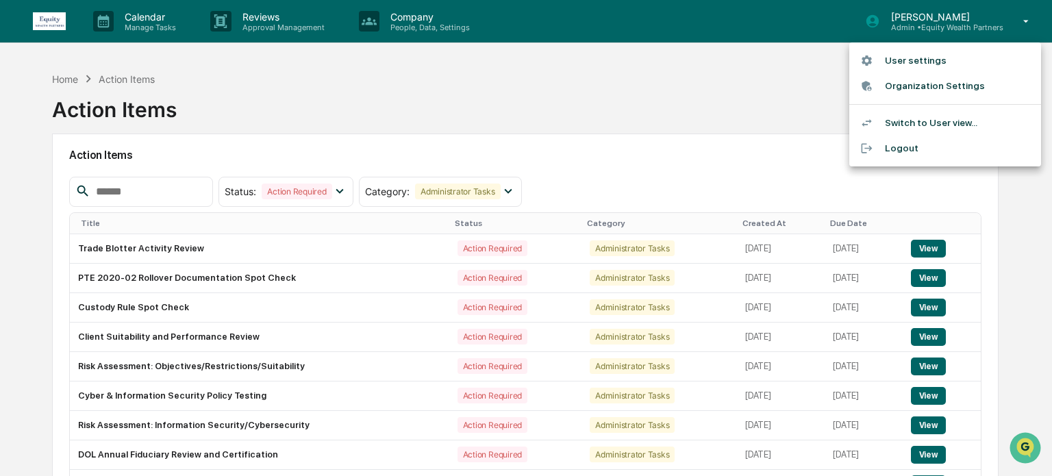
click at [931, 61] on li "User settings" at bounding box center [945, 60] width 192 height 25
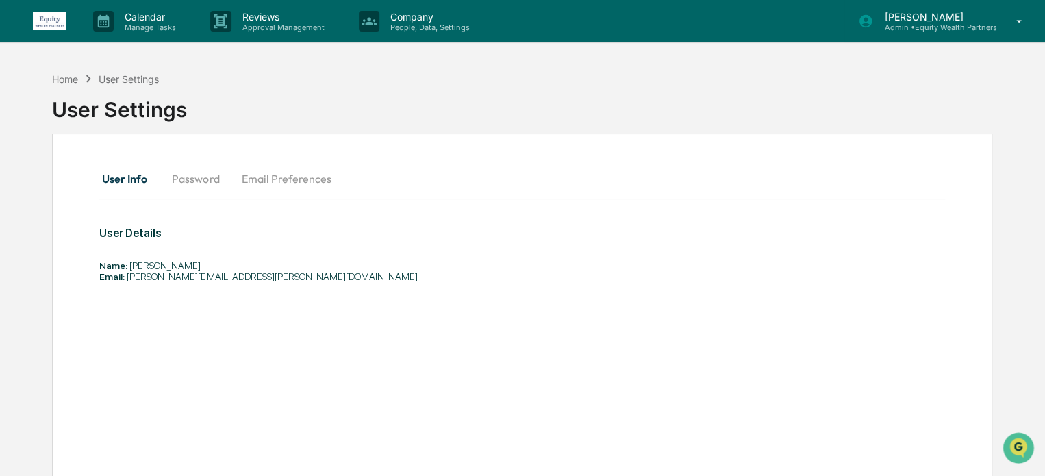
click at [1016, 18] on icon at bounding box center [1019, 21] width 24 height 13
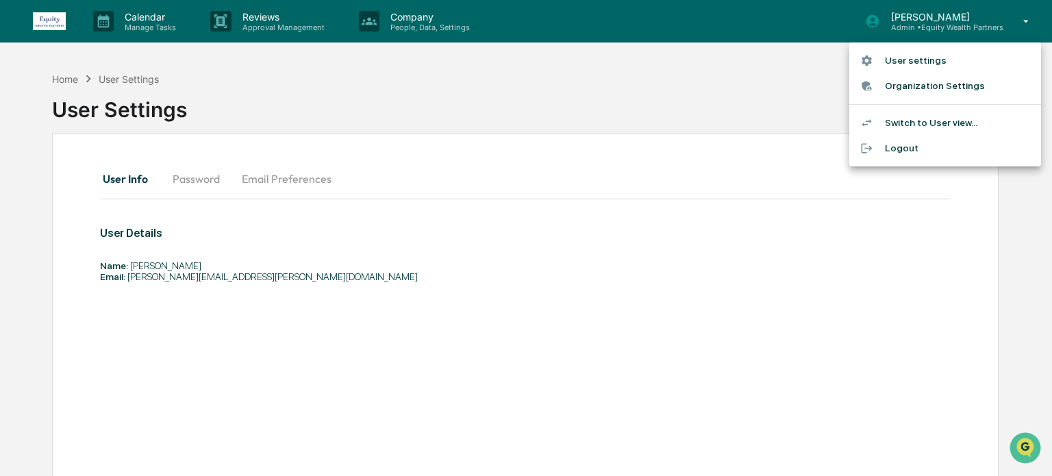
click at [928, 122] on li "Switch to User view..." at bounding box center [945, 122] width 192 height 25
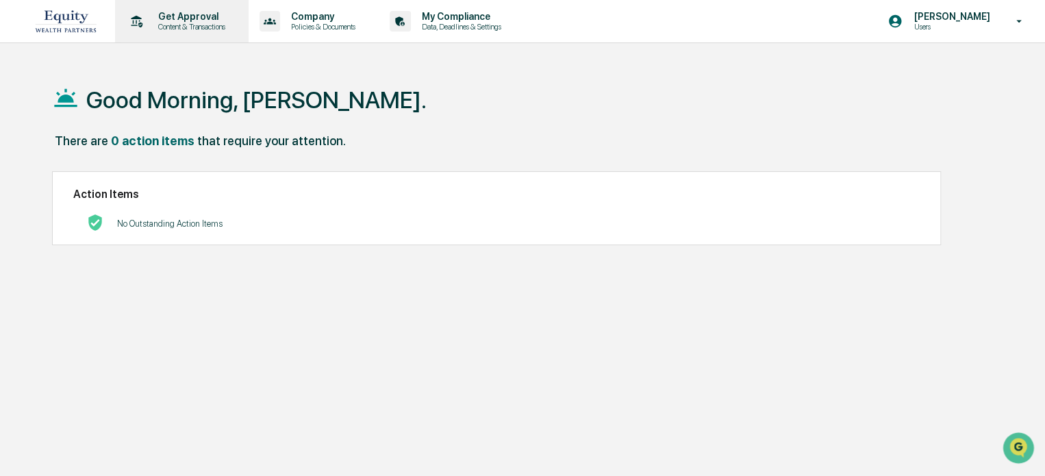
click at [189, 24] on p "Content & Transactions" at bounding box center [189, 27] width 85 height 10
